Goal: Task Accomplishment & Management: Use online tool/utility

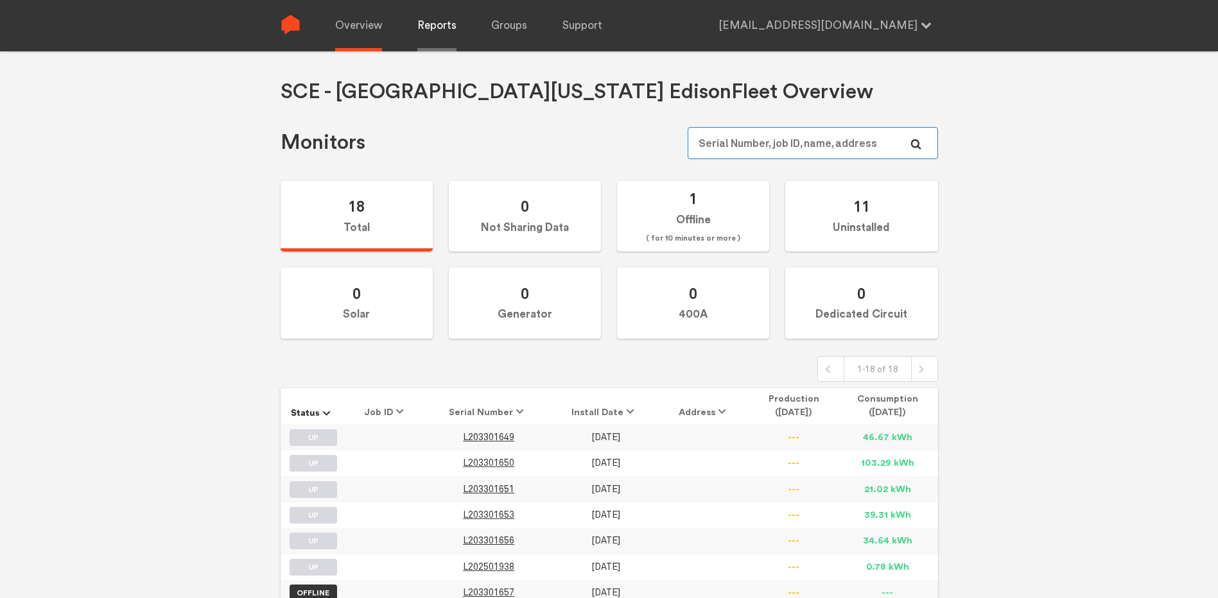
type input "[EMAIL_ADDRESS][DOMAIN_NAME]"
click at [423, 27] on link "Reports" at bounding box center [436, 25] width 39 height 51
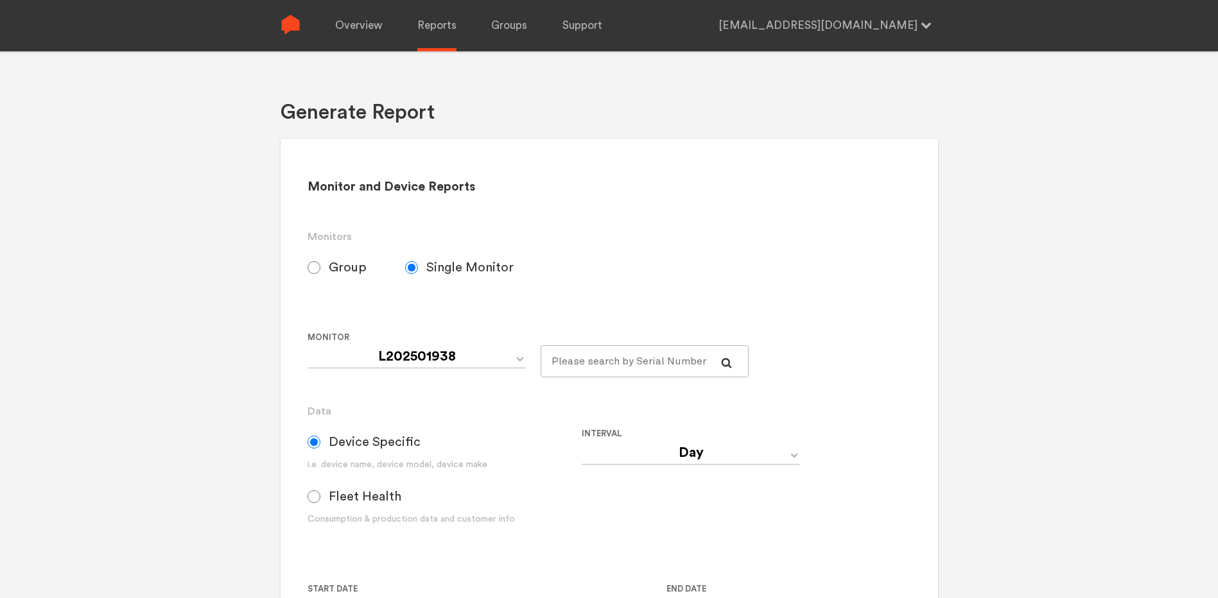
select select "SCE---Southern-[US_STATE]-[GEOGRAPHIC_DATA]-Default"
click at [489, 356] on select "L202501938 L203301649 L203301650 L203301651 L203301653 L203301656 L203301657" at bounding box center [417, 356] width 218 height 23
click at [315, 271] on input "Group" at bounding box center [314, 267] width 13 height 13
radio input "true"
radio input "false"
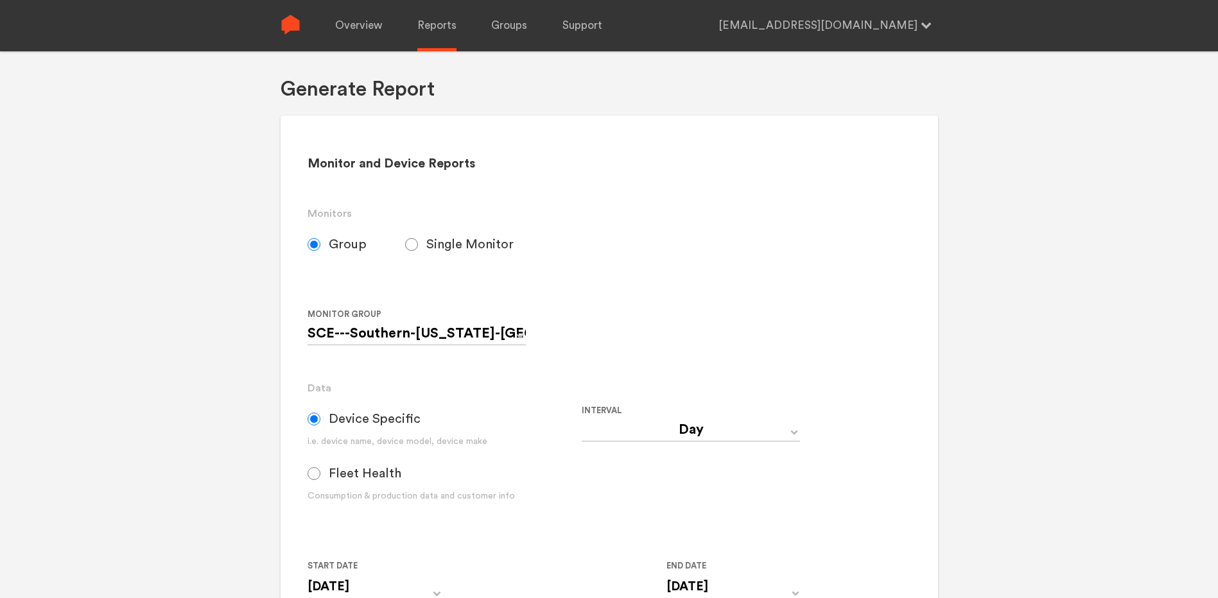
scroll to position [64, 0]
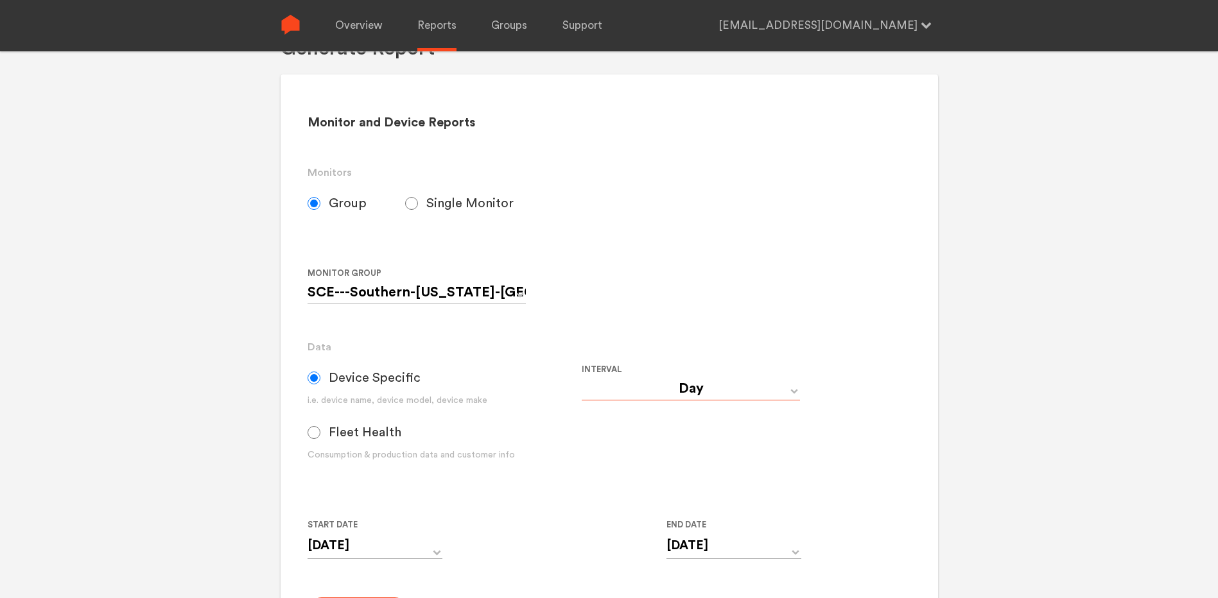
click at [742, 397] on select "Day Year Month Week Hour 30 Minute 15 Minute 5 Minute Minute" at bounding box center [691, 389] width 218 height 23
select select "5 Minute"
click at [582, 378] on select "Day Year Month Week Hour 30 Minute 15 Minute 5 Minute Minute" at bounding box center [691, 389] width 218 height 23
type input "[DATE] 12:00 AM"
type input "[DATE] 11:59 PM"
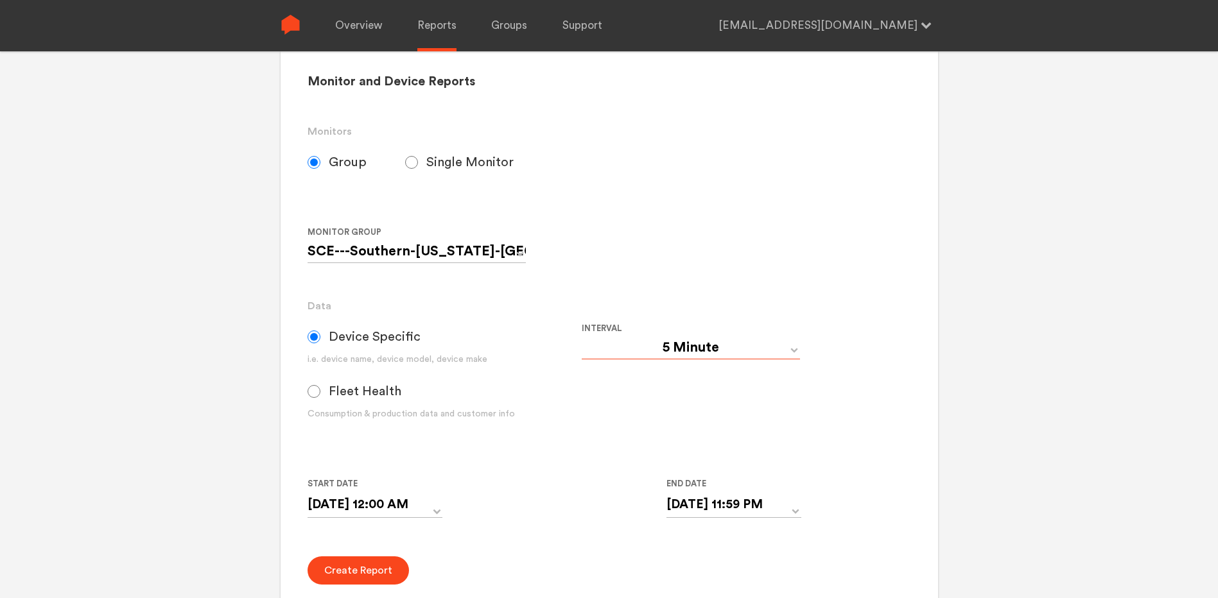
scroll to position [128, 0]
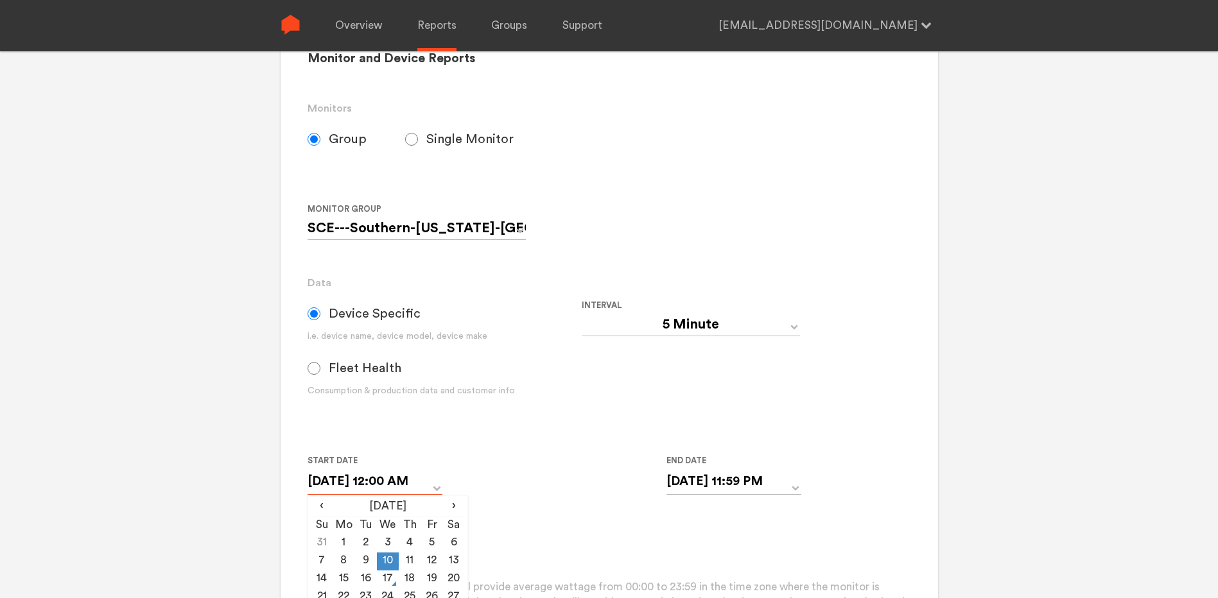
click at [430, 491] on input "[DATE] 12:00 AM" at bounding box center [375, 482] width 135 height 26
click at [363, 563] on td "9" at bounding box center [366, 562] width 22 height 18
type input "[DATE] 12:00 AM"
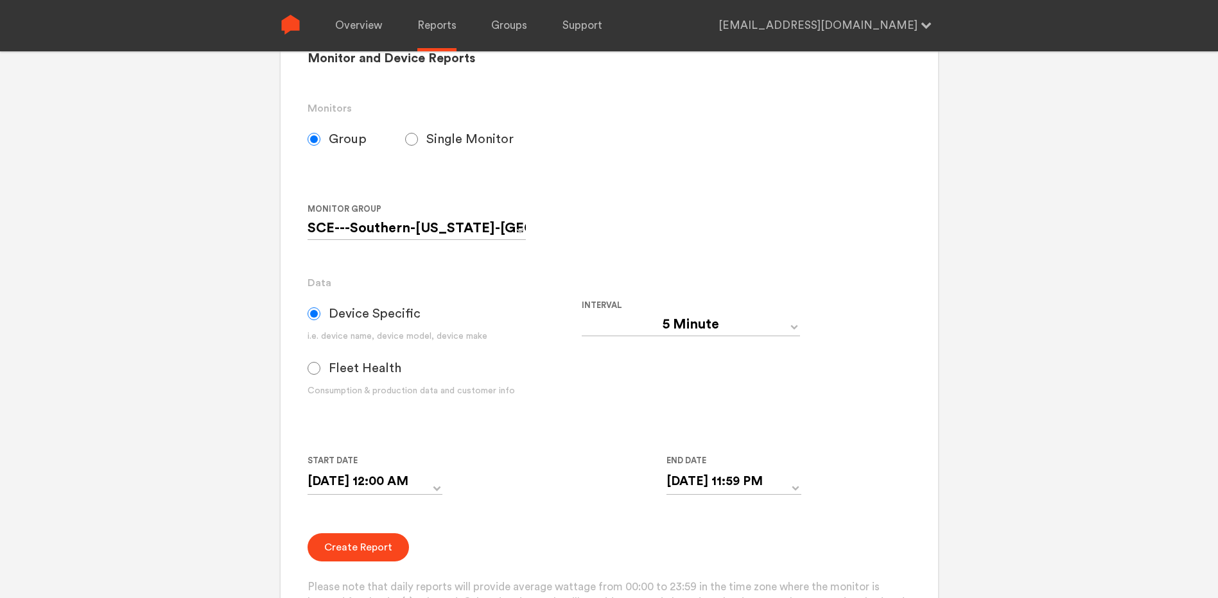
drag, startPoint x: 735, startPoint y: 543, endPoint x: 785, endPoint y: 451, distance: 103.7
click at [736, 542] on div "Create Report Please note that daily reports will provide average wattage from …" at bounding box center [609, 581] width 603 height 94
click at [795, 494] on input "[DATE] 11:59 PM" at bounding box center [733, 482] width 135 height 26
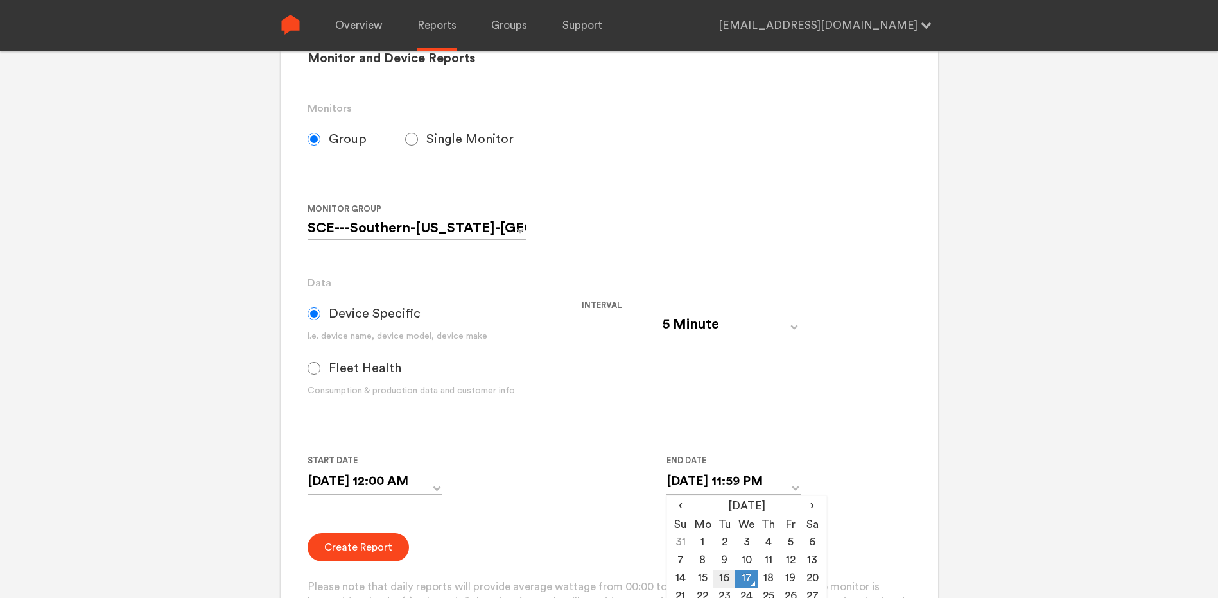
click at [725, 577] on td "16" at bounding box center [724, 580] width 22 height 18
type input "[DATE] 11:59 PM"
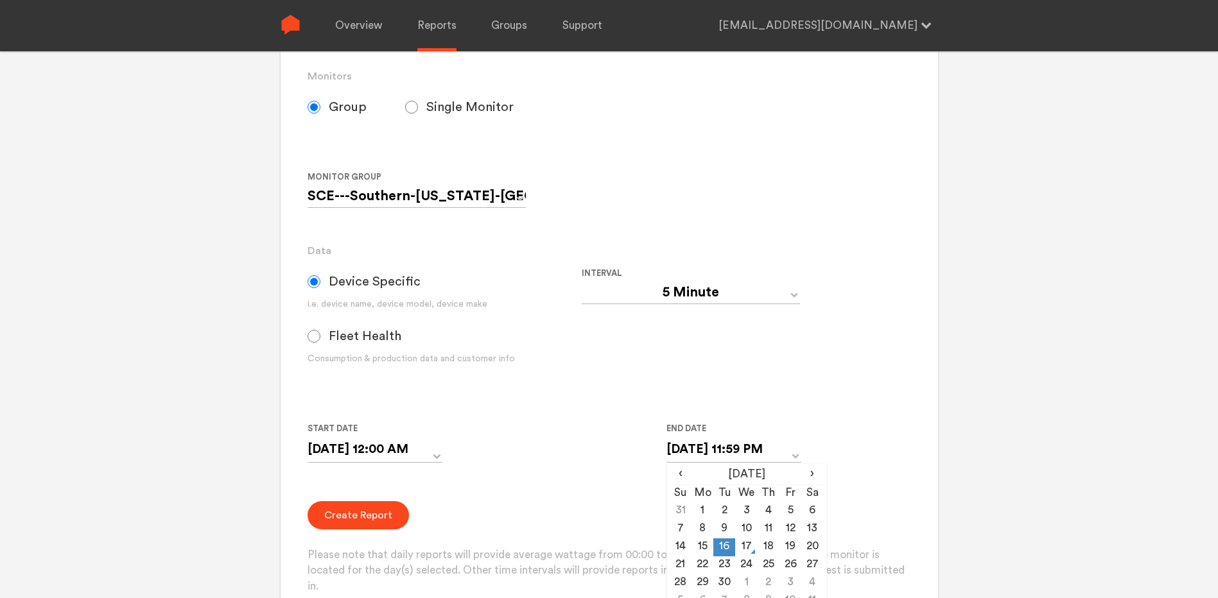
scroll to position [193, 0]
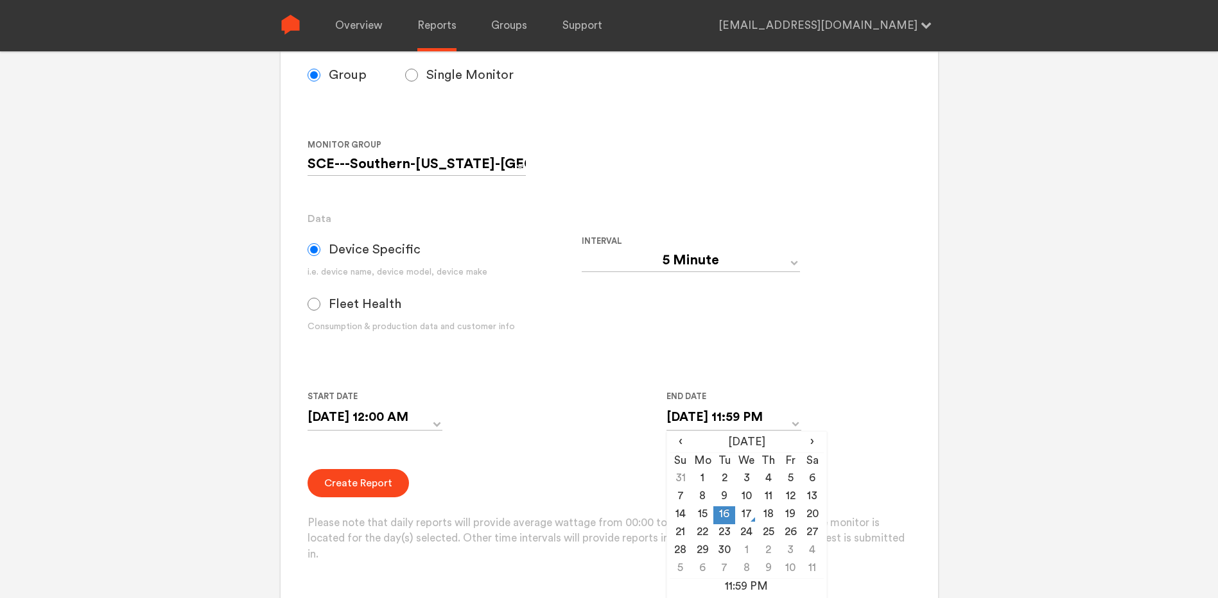
click at [578, 462] on form "Group Single Monitor Monitor Group SCE---Southern-[US_STATE]-Edison-Default Cel…" at bounding box center [609, 311] width 603 height 504
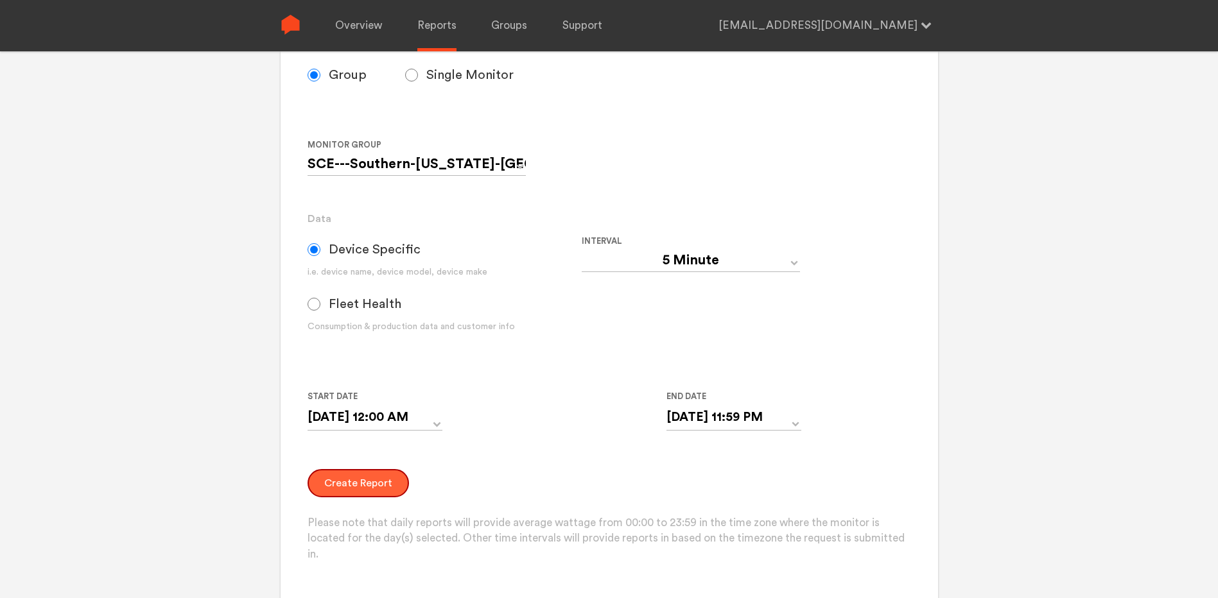
click at [371, 486] on button "Create Report" at bounding box center [358, 483] width 101 height 28
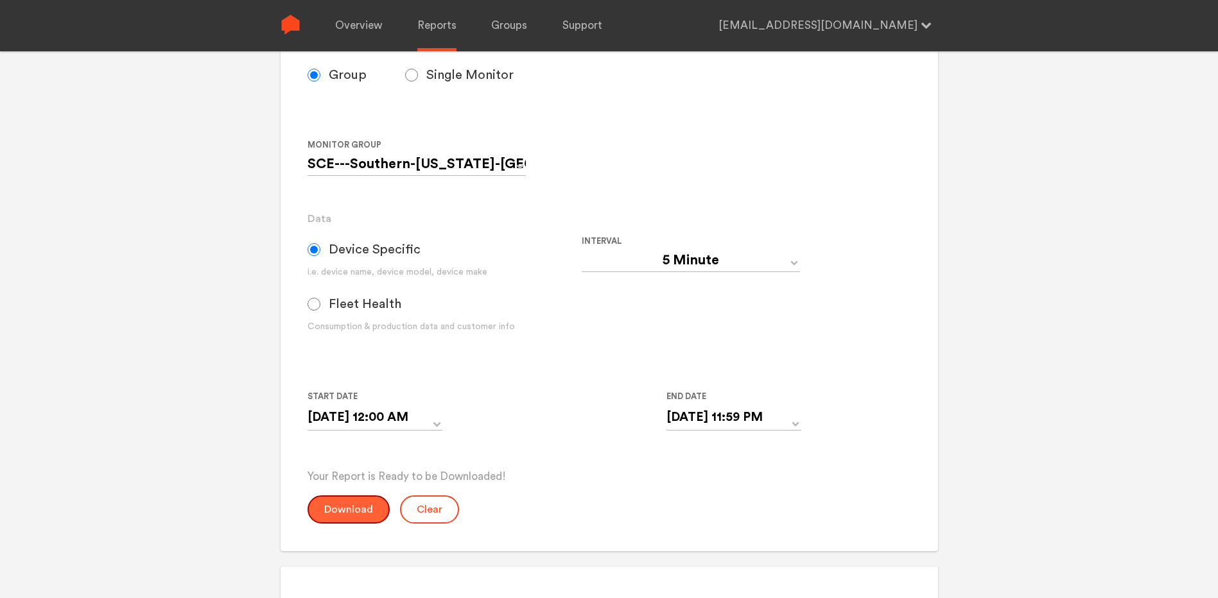
click at [365, 505] on button "Download" at bounding box center [349, 510] width 82 height 28
